Goal: Information Seeking & Learning: Check status

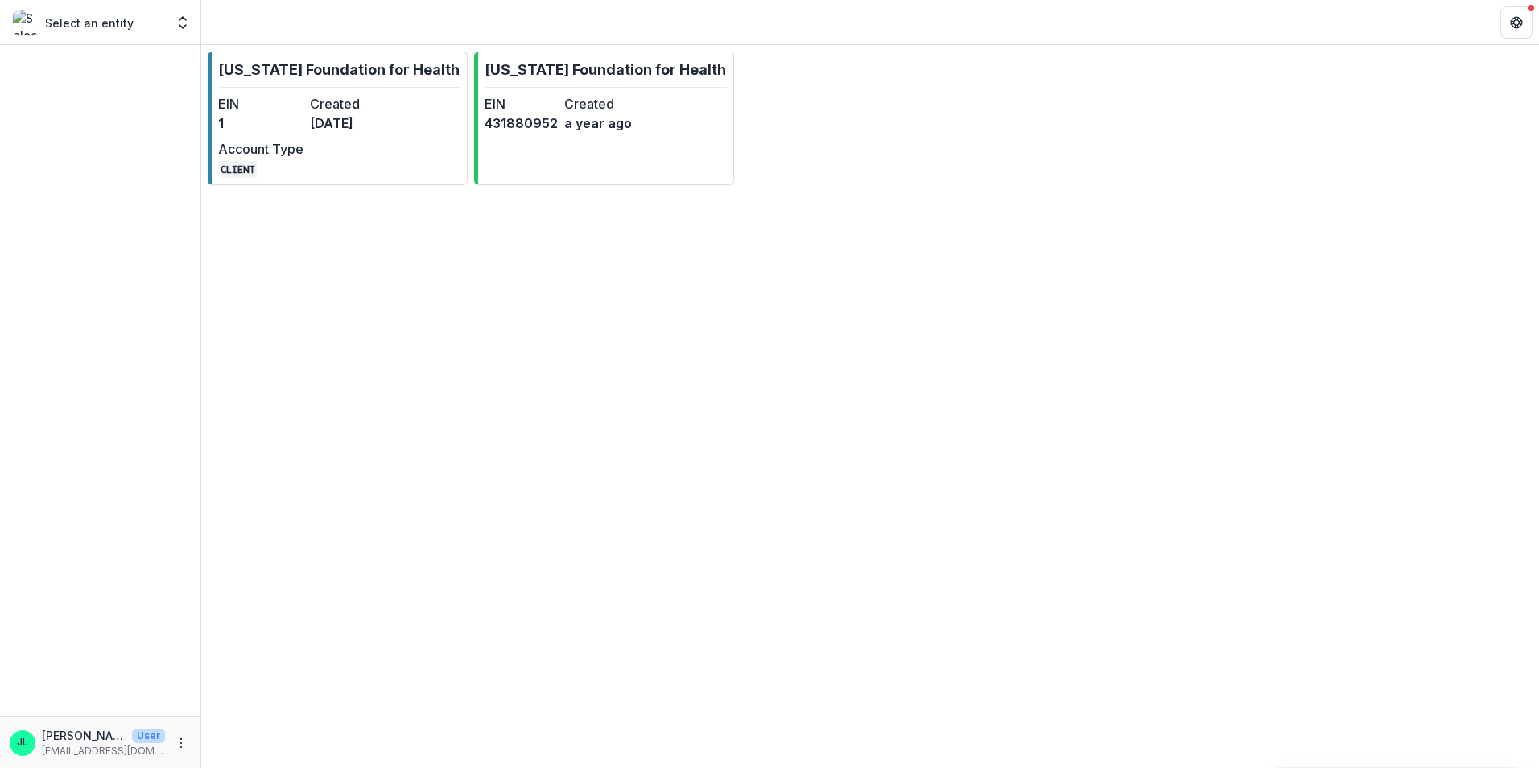
click at [88, 29] on p "Select an entity" at bounding box center [89, 22] width 89 height 17
click at [167, 27] on div "Select an entity Foundations [US_STATE] Foundation for Health Nonprofits [US_ST…" at bounding box center [100, 22] width 188 height 32
click at [181, 24] on icon "Open entity switcher" at bounding box center [183, 22] width 16 height 16
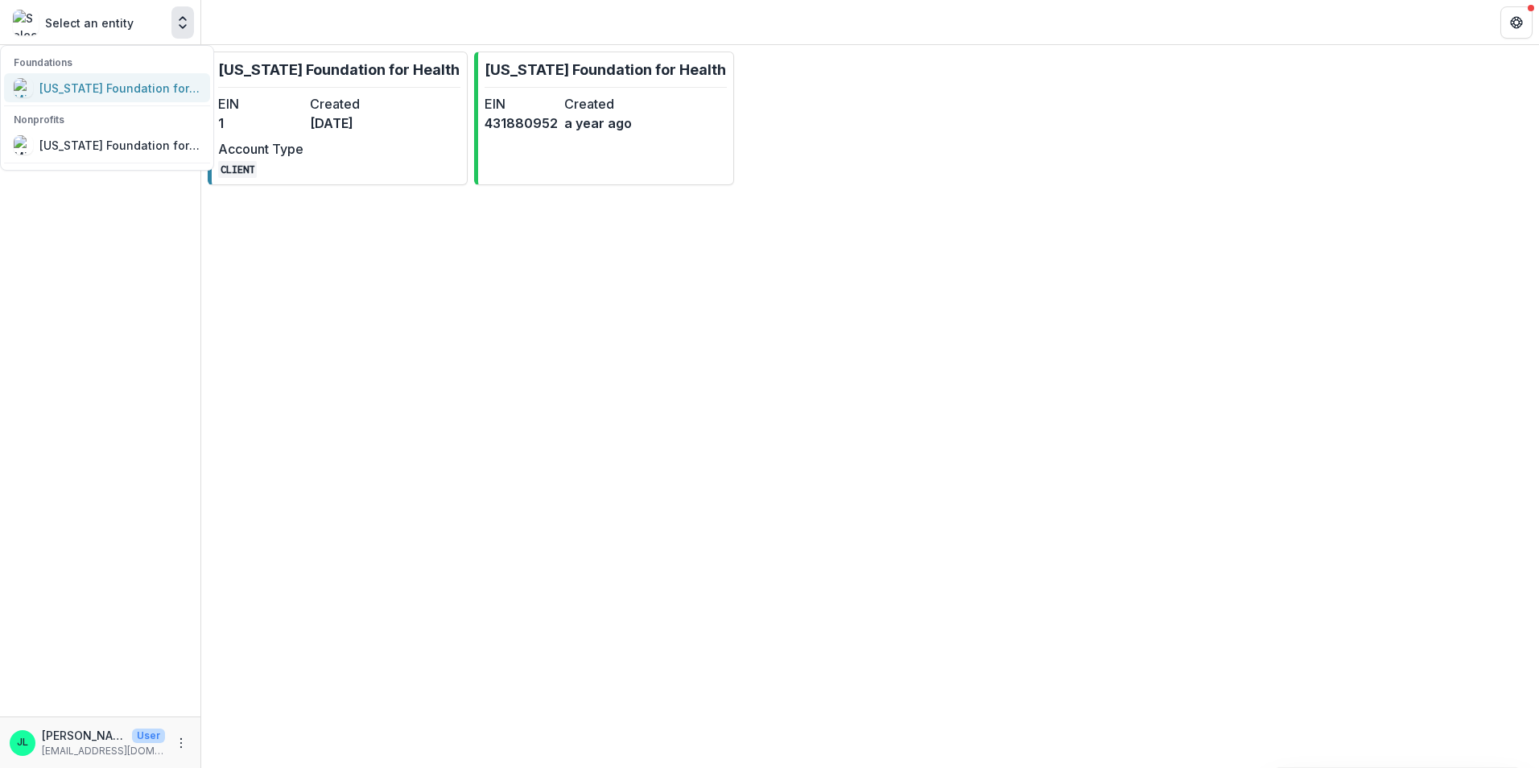
click at [160, 85] on div "[US_STATE] Foundation for Health" at bounding box center [119, 88] width 161 height 17
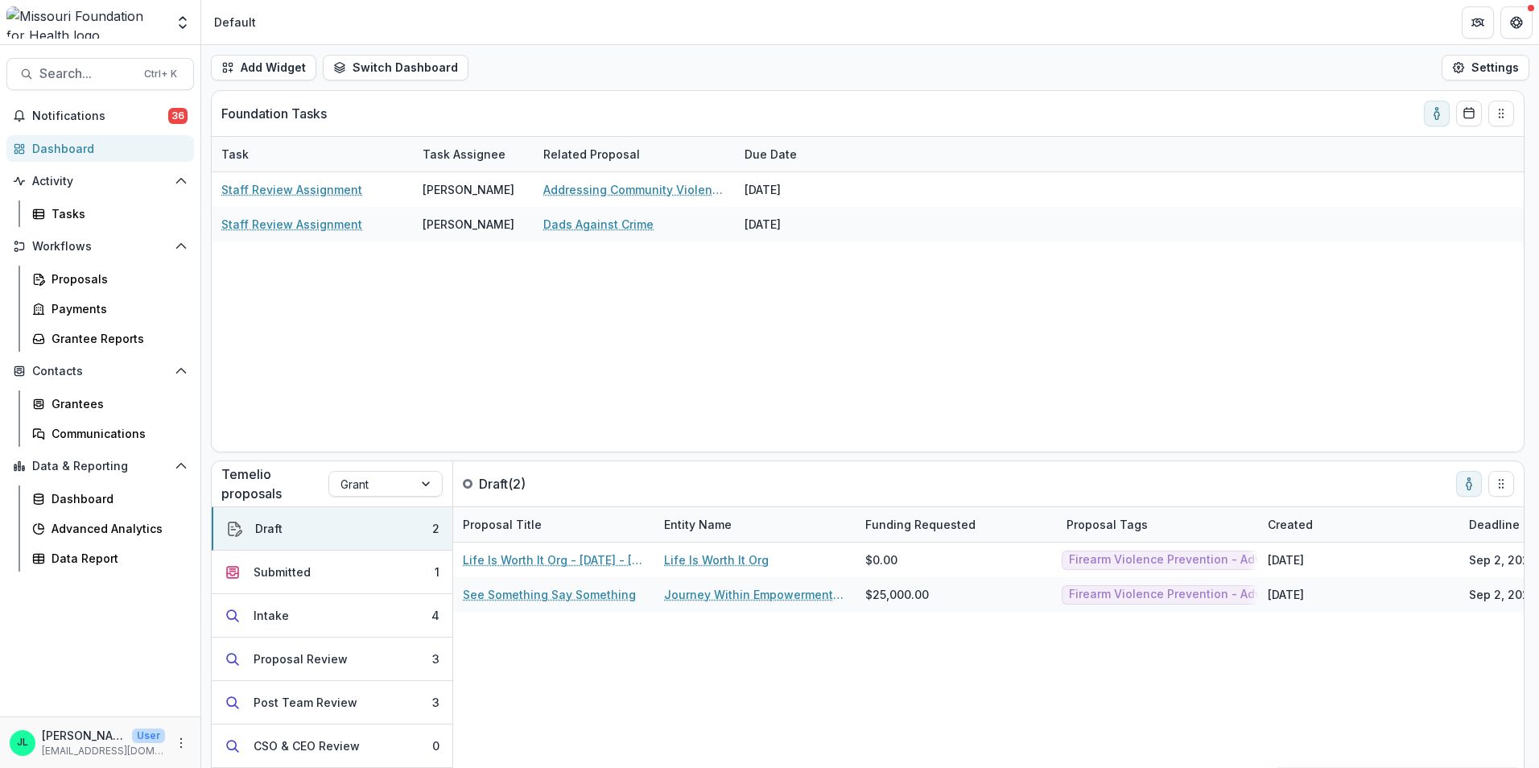
scroll to position [55, 0]
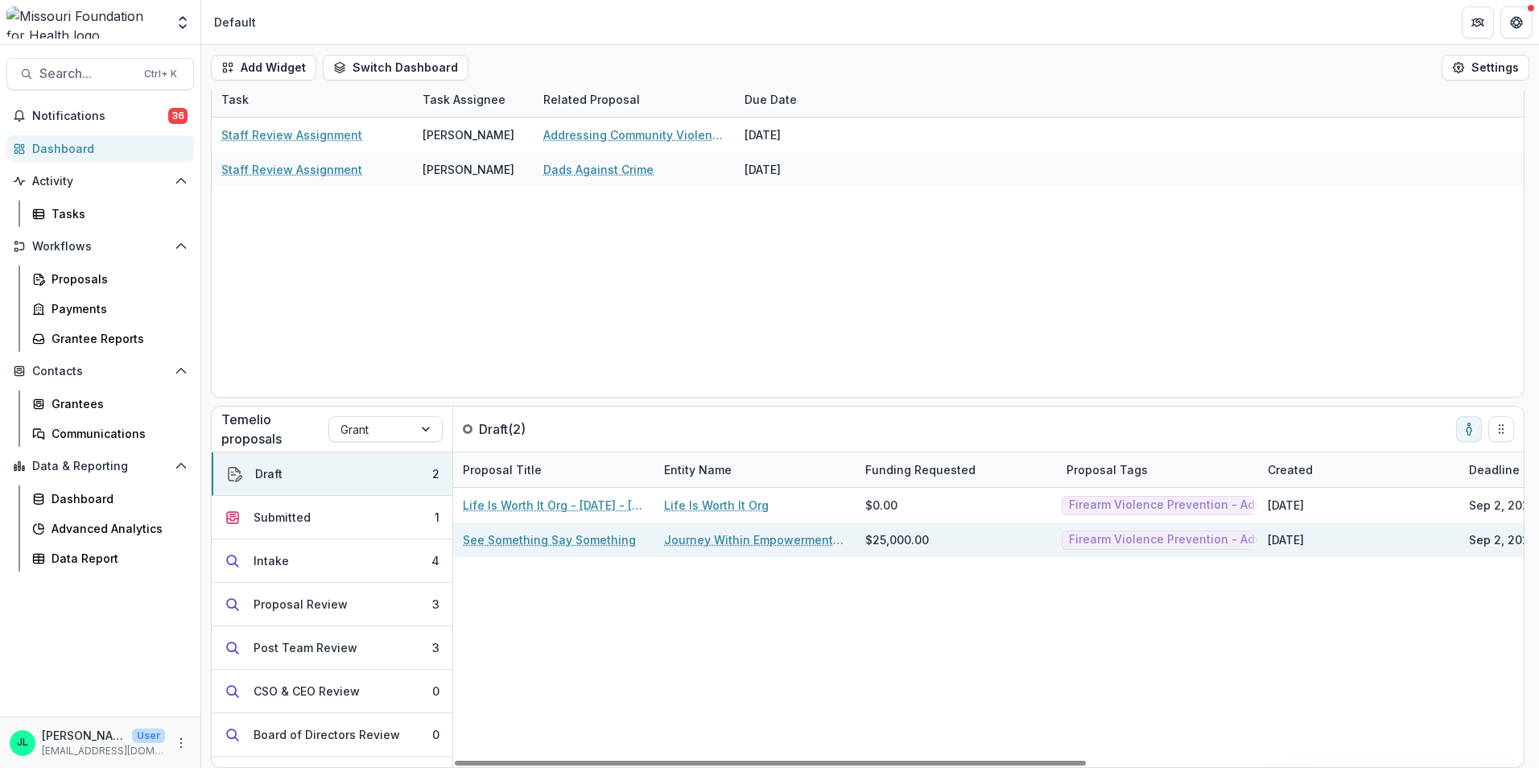
click at [568, 541] on link "See Something Say Something" at bounding box center [549, 539] width 173 height 17
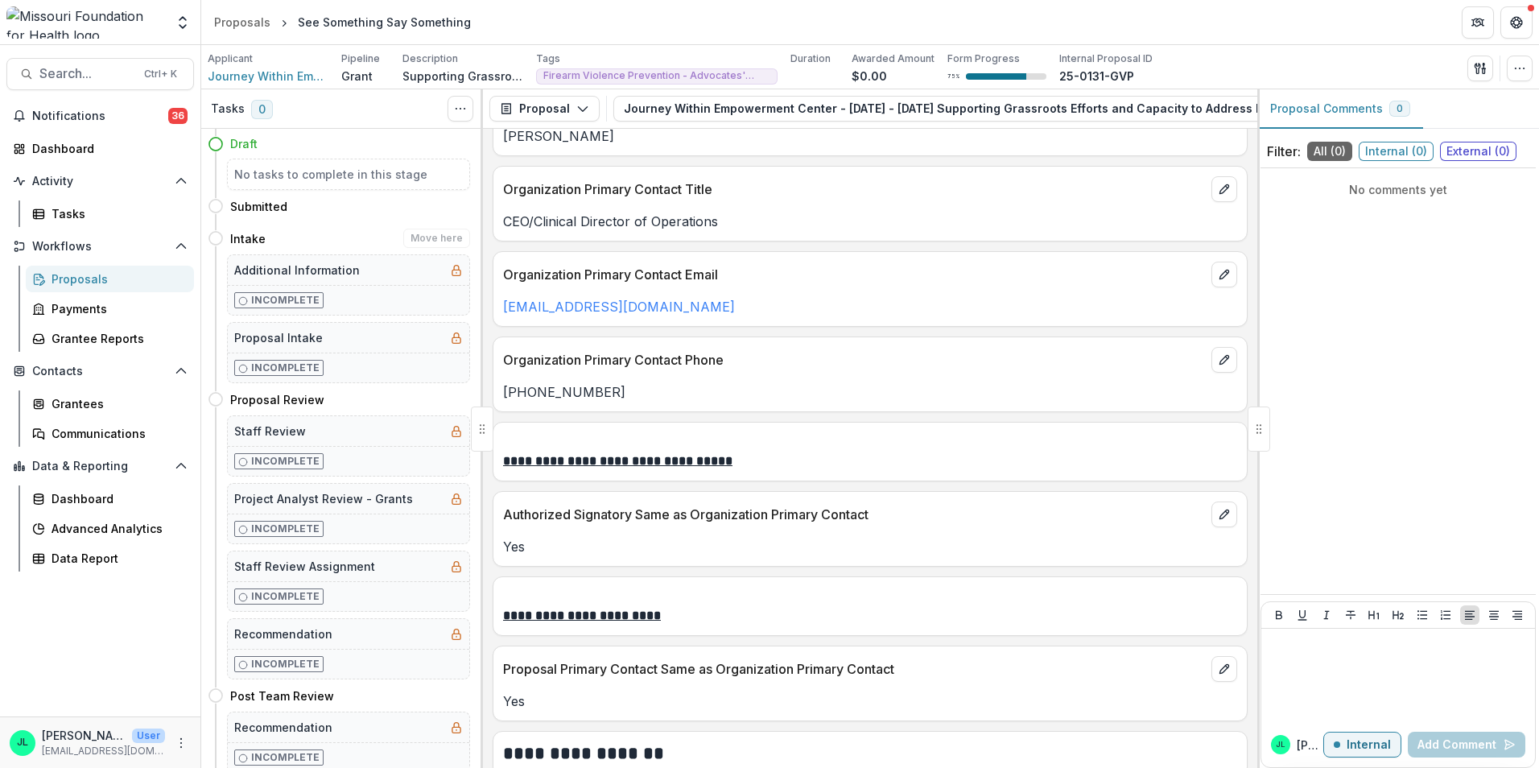
scroll to position [2576, 0]
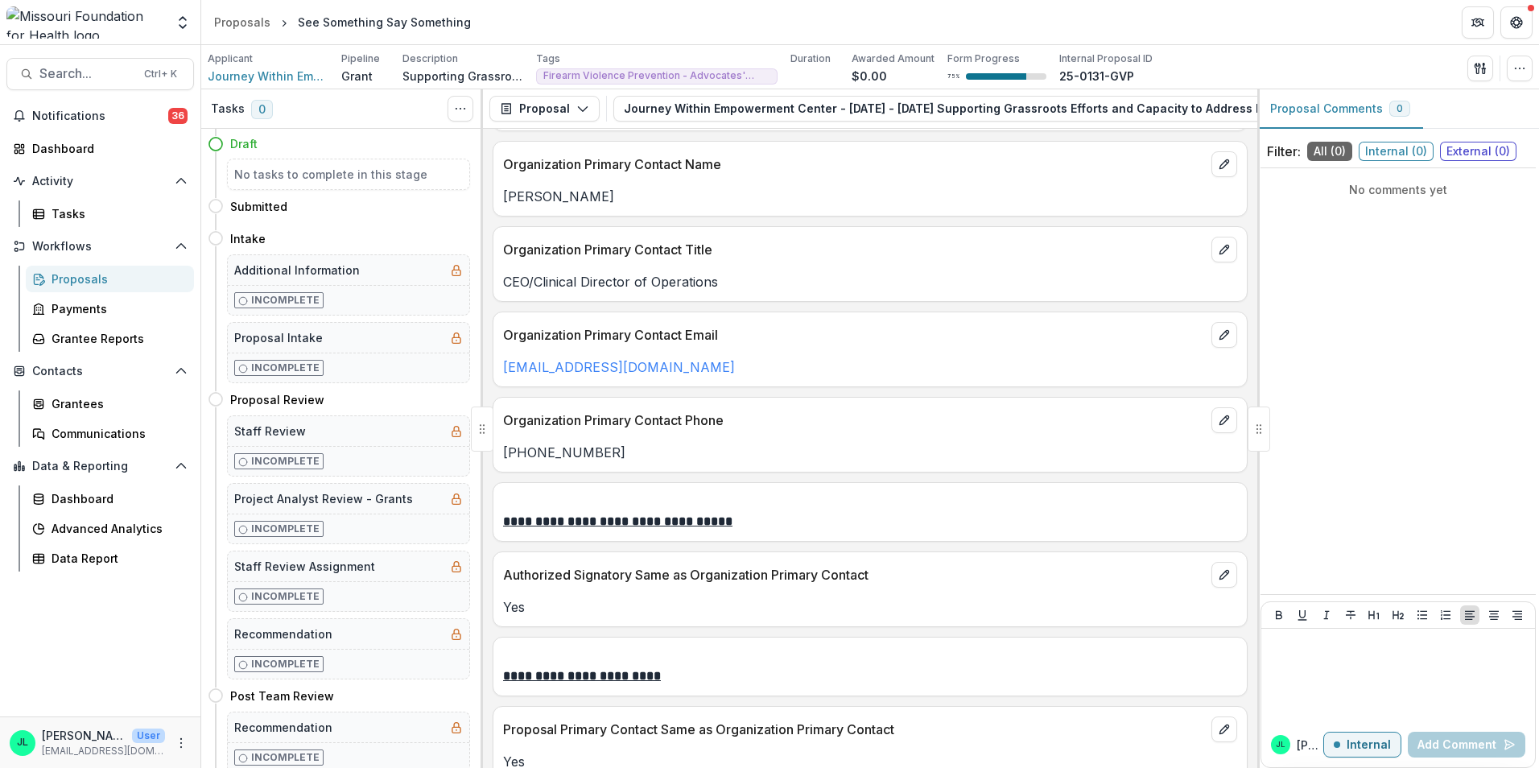
click at [426, 78] on p "Supporting Grassroots Efforts and Capacity to address Firearm Injury and Death …" at bounding box center [462, 76] width 121 height 17
click at [438, 76] on p "Supporting Grassroots Efforts and Capacity to address Firearm Injury and Death …" at bounding box center [462, 76] width 121 height 17
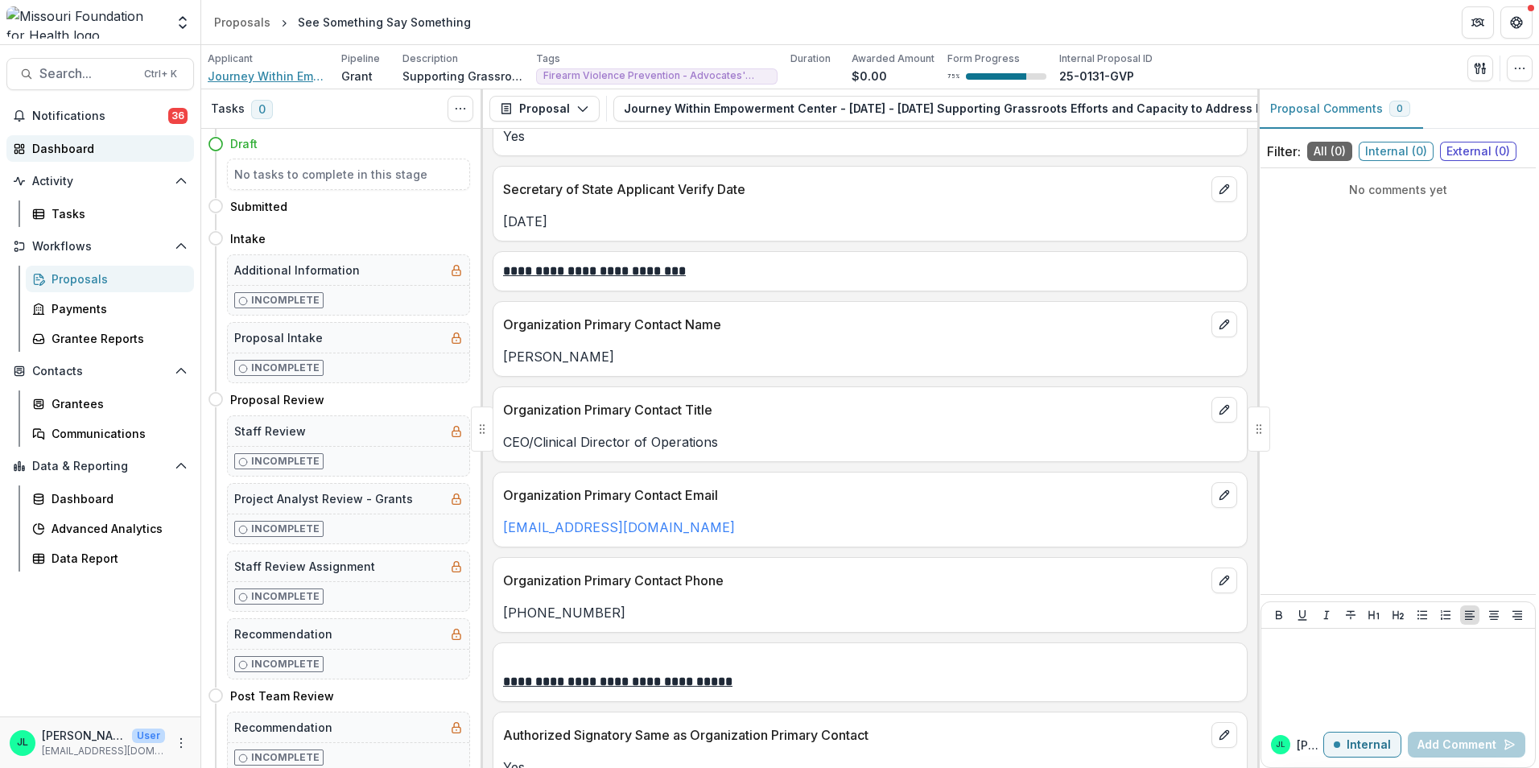
scroll to position [2415, 0]
click at [74, 205] on div "Tasks" at bounding box center [117, 213] width 130 height 17
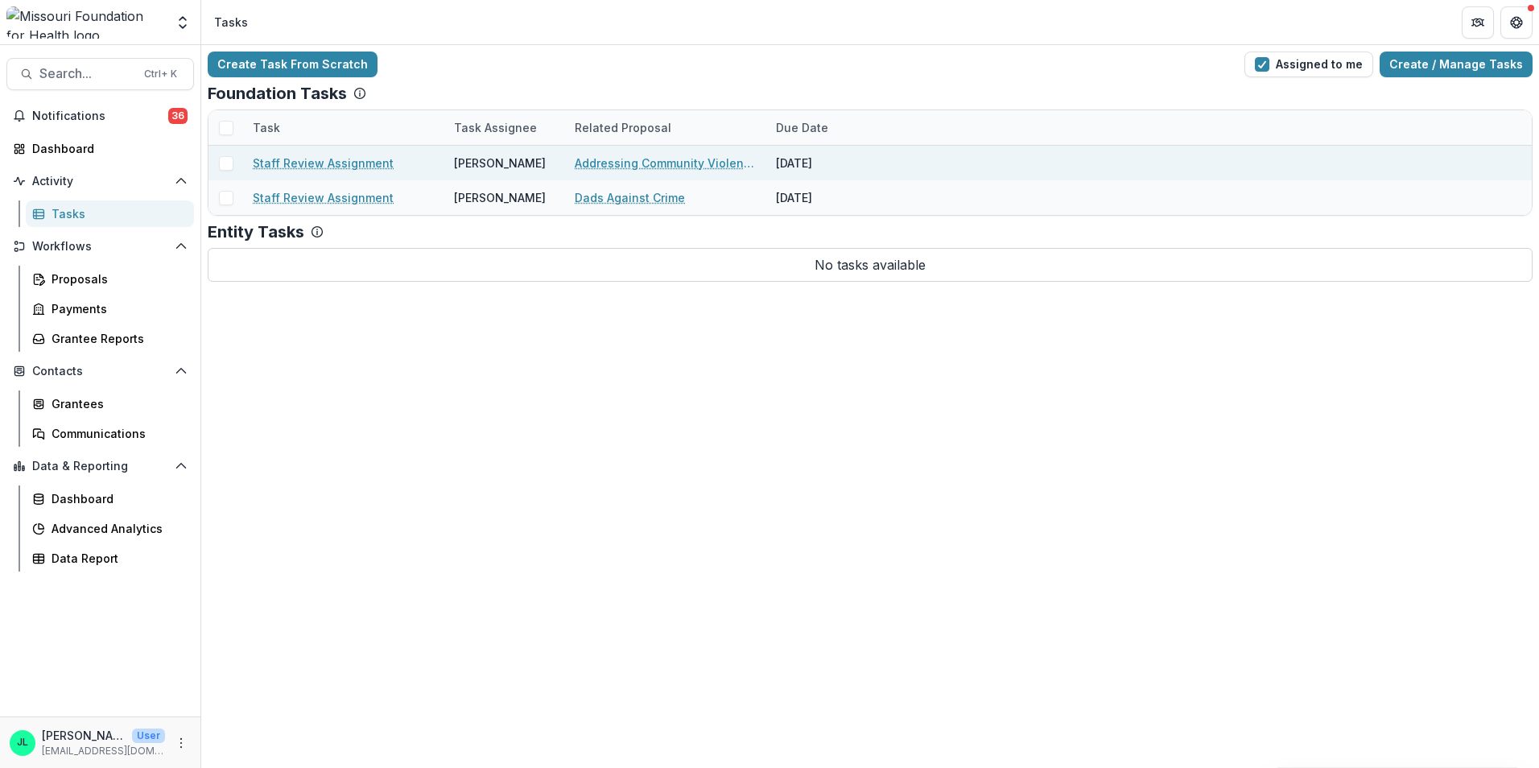
click at [353, 156] on link "Staff Review Assignment" at bounding box center [323, 163] width 141 height 17
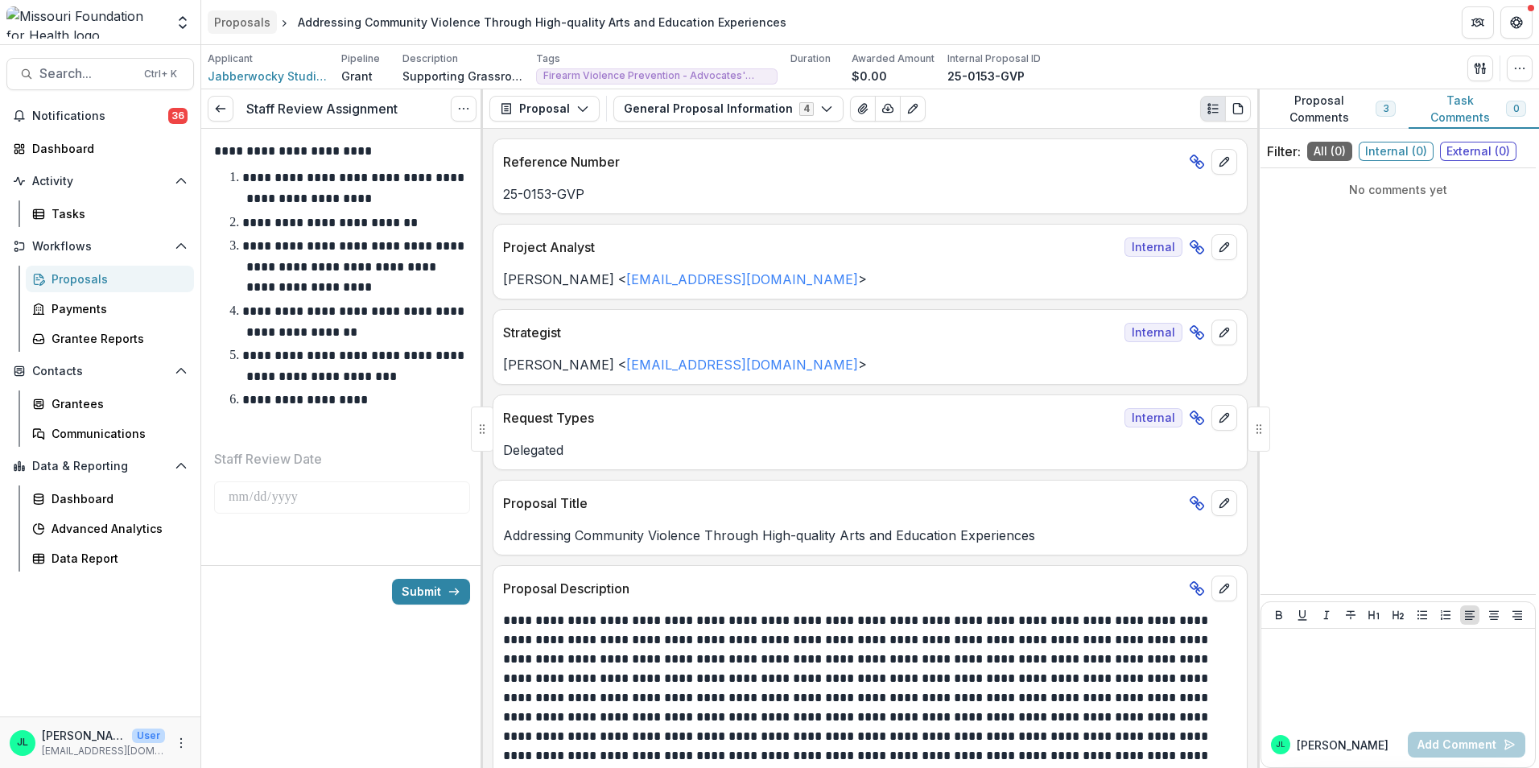
click at [262, 24] on div "Proposals" at bounding box center [242, 22] width 56 height 17
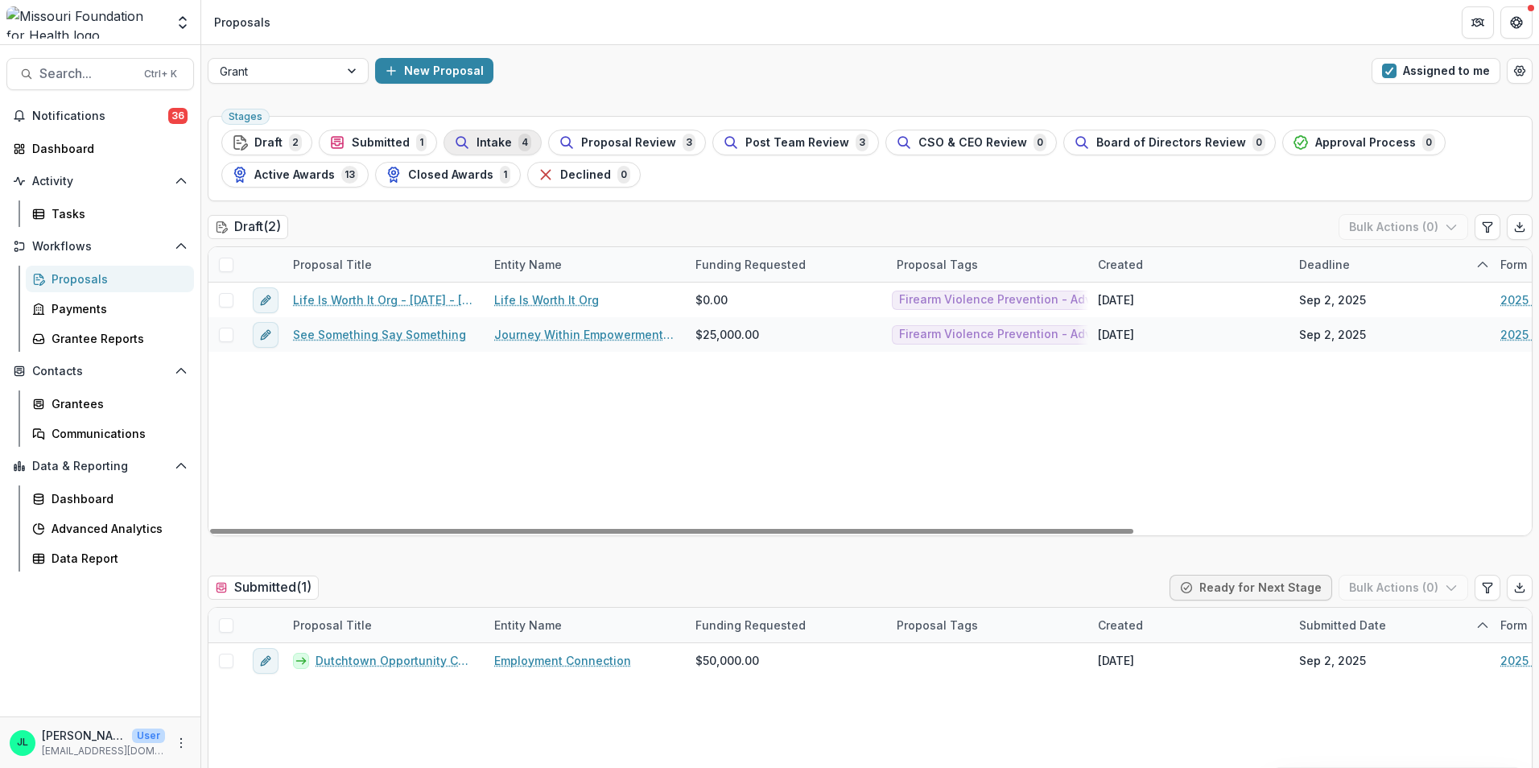
click at [497, 145] on span "Intake" at bounding box center [493, 143] width 35 height 14
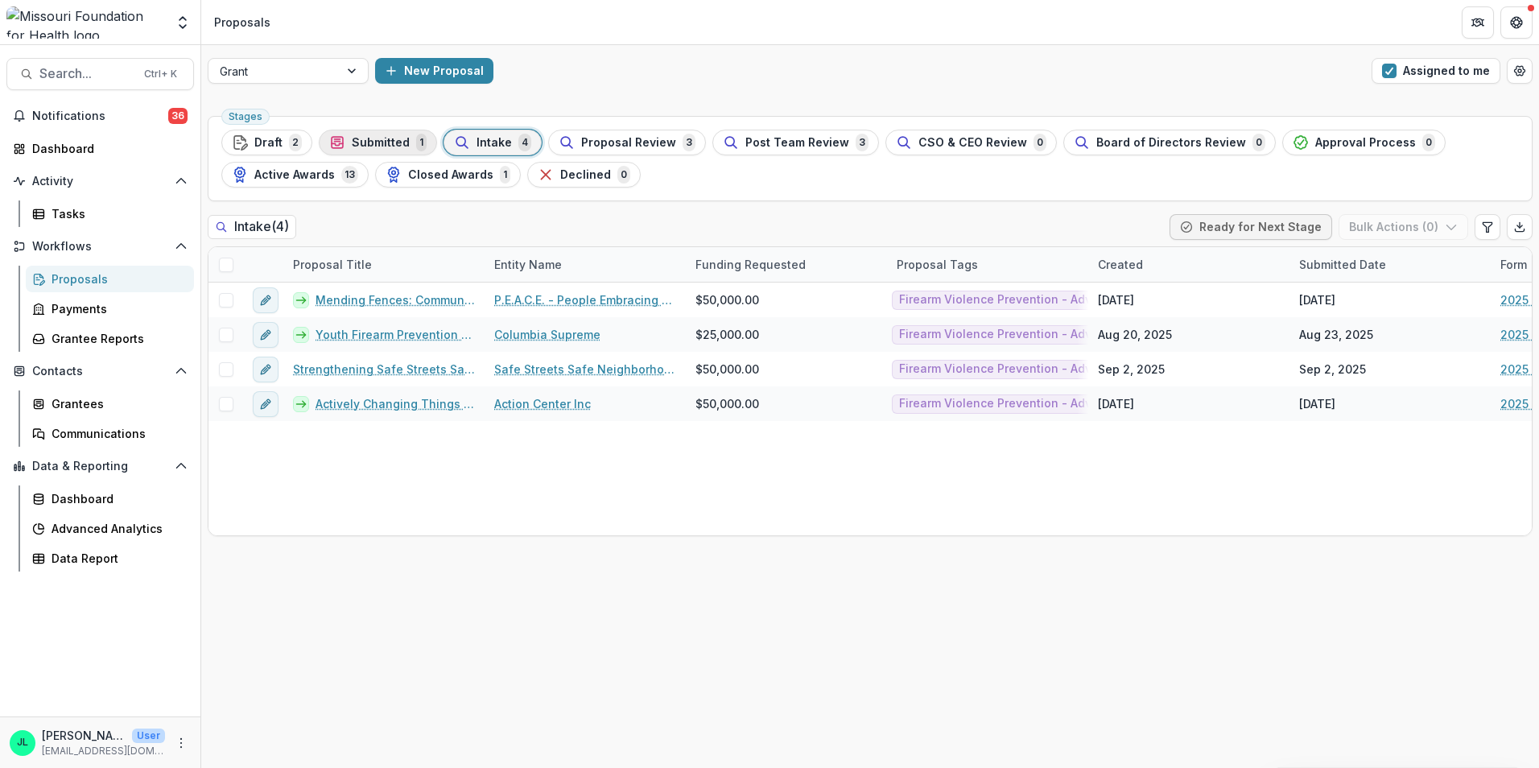
click at [349, 149] on div "Submitted 1" at bounding box center [377, 143] width 97 height 18
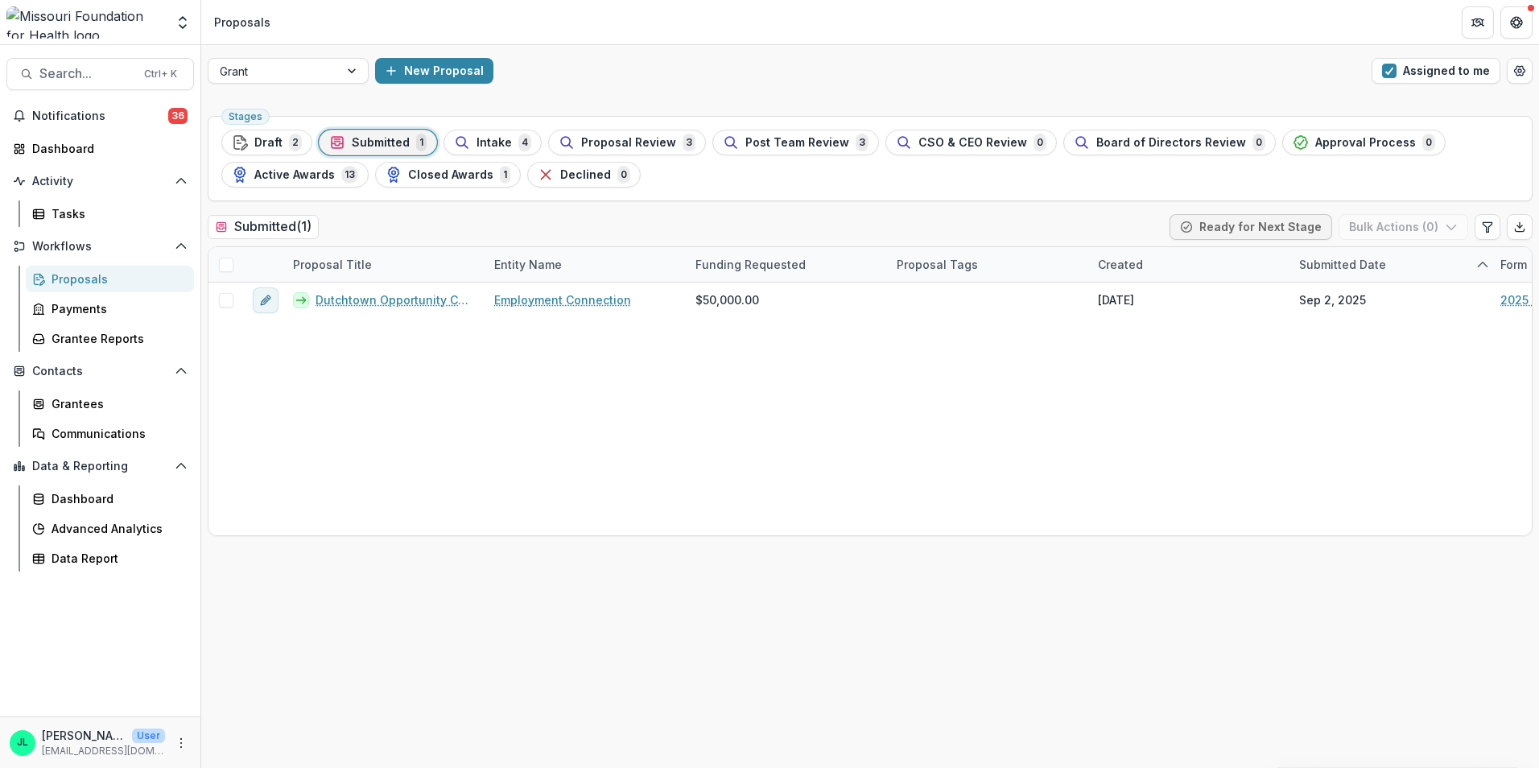
click at [472, 150] on div "Intake 4" at bounding box center [492, 143] width 77 height 18
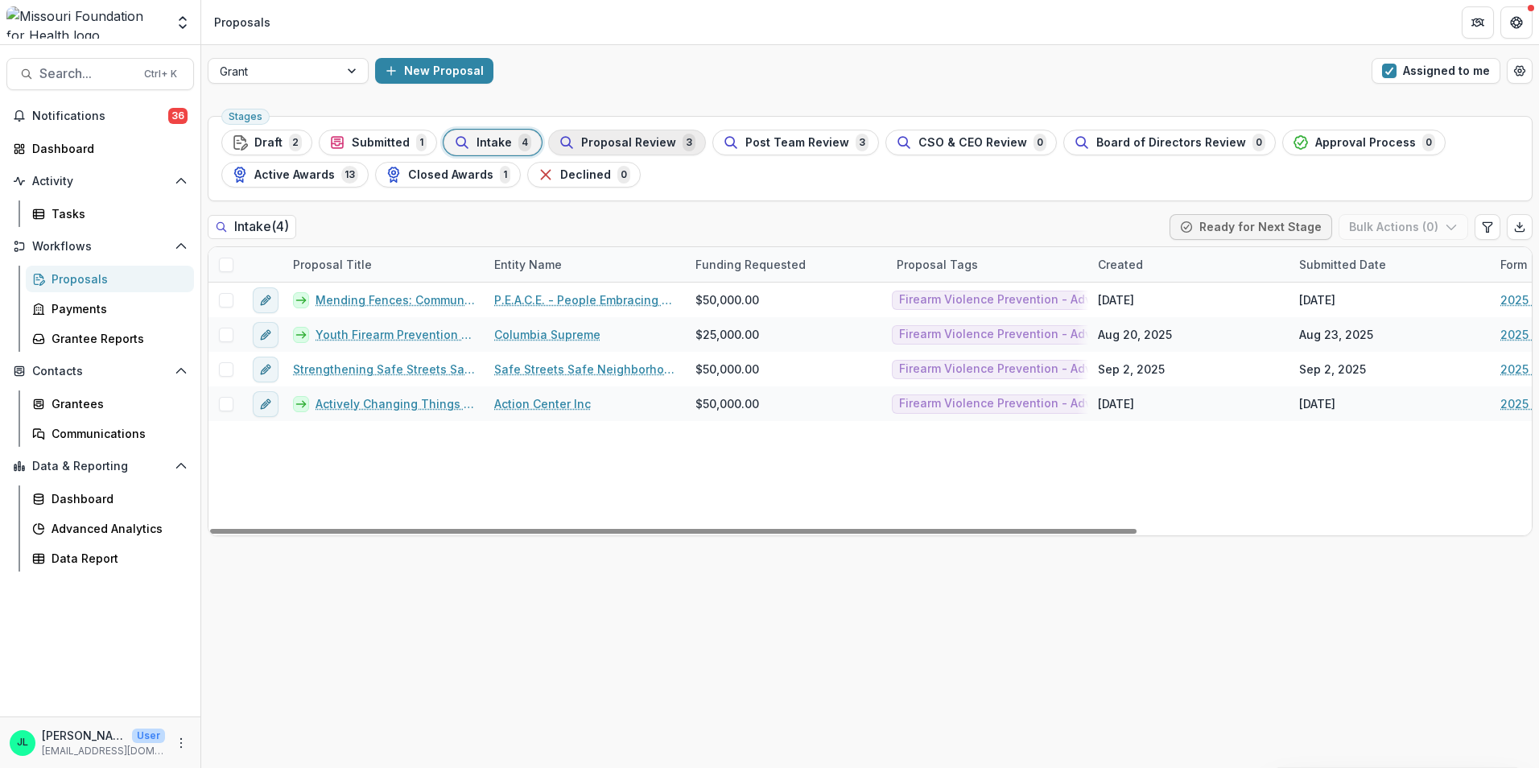
click at [634, 138] on span "Proposal Review" at bounding box center [628, 143] width 95 height 14
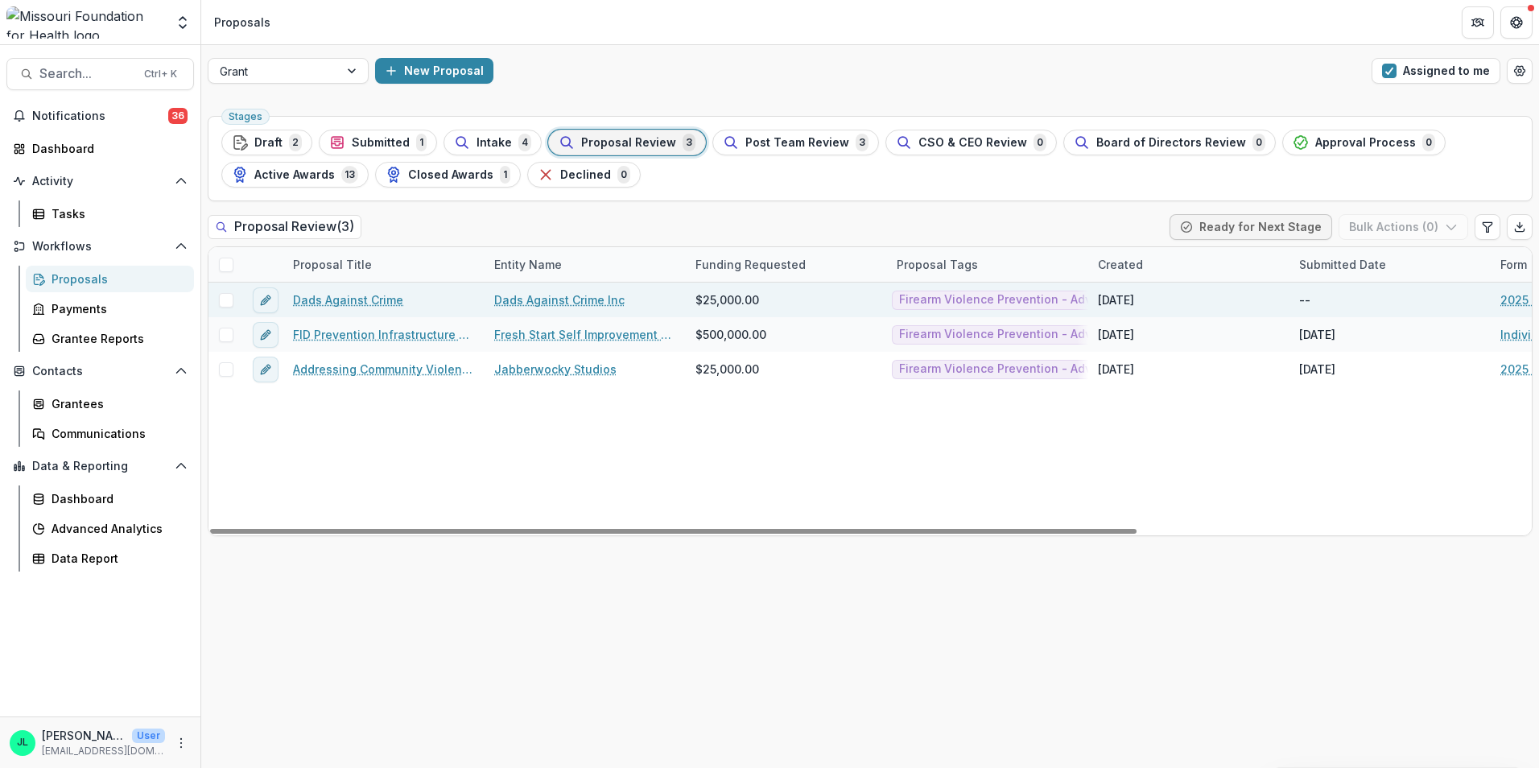
click at [355, 300] on link "Dads Against Crime" at bounding box center [348, 299] width 110 height 17
